Goal: Transaction & Acquisition: Purchase product/service

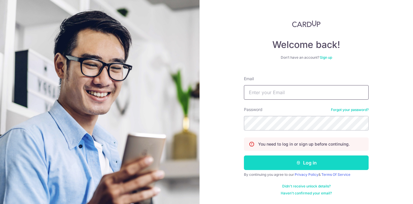
type input "[EMAIL_ADDRESS][DOMAIN_NAME]"
click at [319, 159] on button "Log in" at bounding box center [306, 162] width 125 height 15
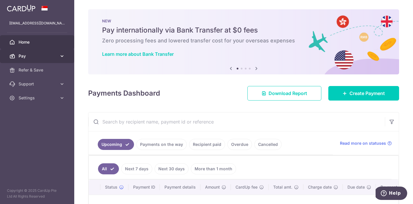
click at [61, 57] on icon at bounding box center [62, 56] width 6 height 6
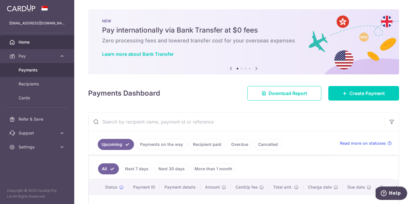
click at [48, 72] on span "Payments" at bounding box center [38, 70] width 38 height 6
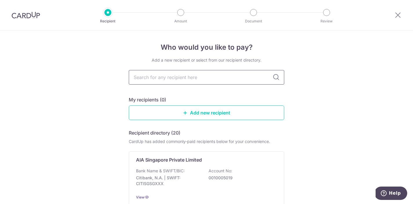
click at [184, 78] on input "text" at bounding box center [207, 77] width 156 height 15
click at [187, 170] on div "Bank Name & SWIFT/BIC: Citibank, N.A. | SWIFT: CITISGSGXXX Account No: 00100050…" at bounding box center [206, 178] width 141 height 21
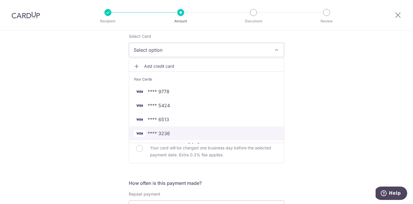
click at [162, 132] on span "**** 3236" at bounding box center [159, 133] width 22 height 7
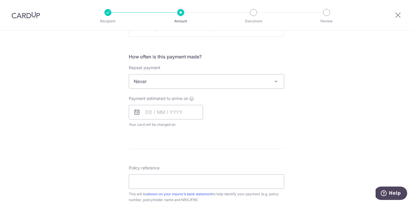
scroll to position [211, 0]
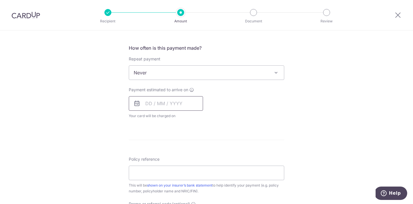
click at [167, 97] on input "text" at bounding box center [166, 103] width 74 height 15
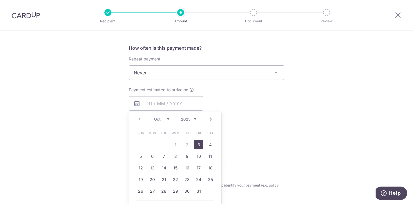
click at [200, 145] on link "3" at bounding box center [198, 144] width 9 height 9
type input "03/10/2025"
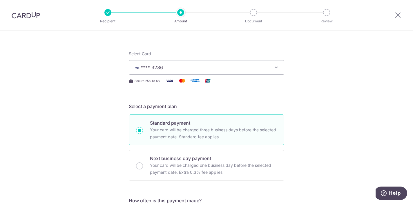
scroll to position [0, 0]
